Goal: Task Accomplishment & Management: Manage account settings

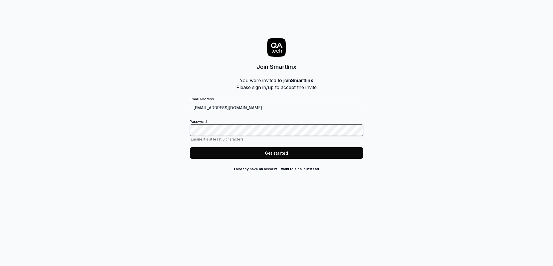
click at [190, 147] on button "Get started" at bounding box center [277, 153] width 174 height 12
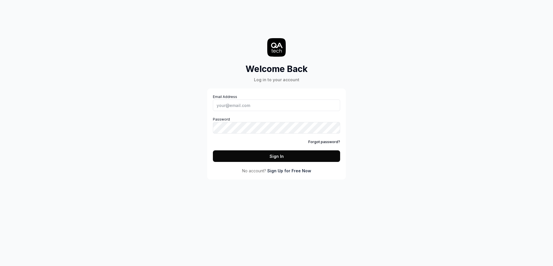
type input "[EMAIL_ADDRESS][DOMAIN_NAME]"
click at [276, 157] on button "Sign In" at bounding box center [276, 156] width 127 height 12
type input "[EMAIL_ADDRESS][DOMAIN_NAME]"
click at [261, 157] on button "Sign In" at bounding box center [276, 156] width 127 height 12
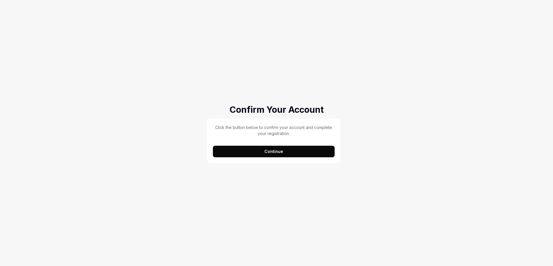
click at [275, 148] on button "Continue" at bounding box center [274, 152] width 122 height 12
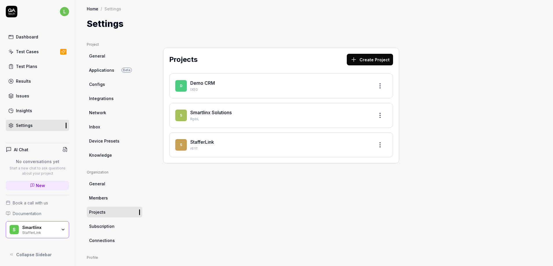
click at [26, 39] on div "Dashboard" at bounding box center [27, 37] width 22 height 6
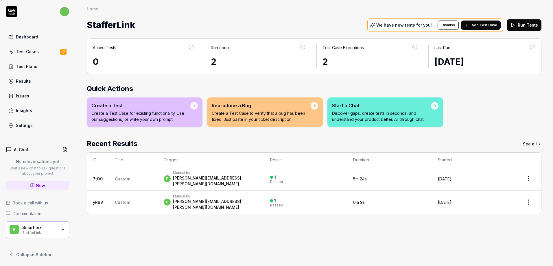
click at [64, 230] on icon "button" at bounding box center [63, 229] width 2 height 1
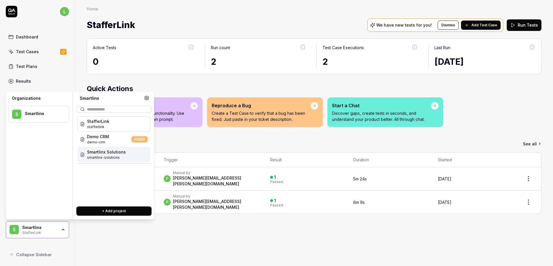
click at [105, 150] on span "Smartlinx Solutions" at bounding box center [106, 152] width 39 height 6
